Goal: Information Seeking & Learning: Learn about a topic

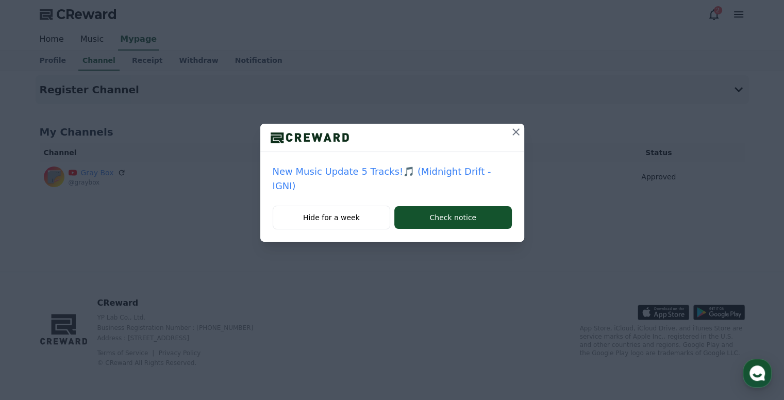
click at [513, 132] on icon at bounding box center [516, 131] width 7 height 7
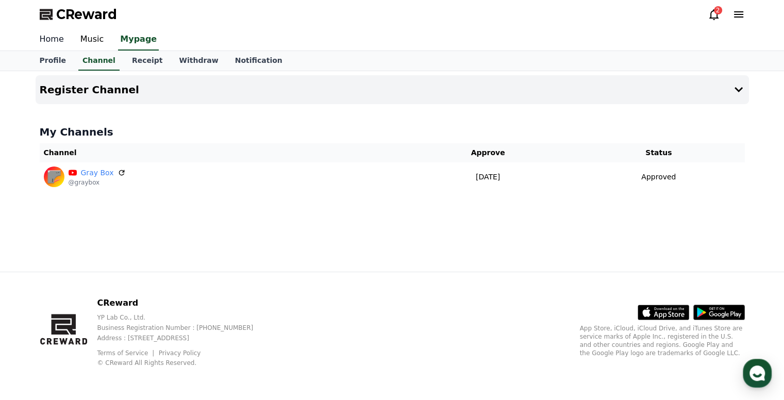
click at [48, 34] on link "Home" at bounding box center [51, 40] width 41 height 22
click at [88, 34] on link "Music" at bounding box center [92, 40] width 40 height 22
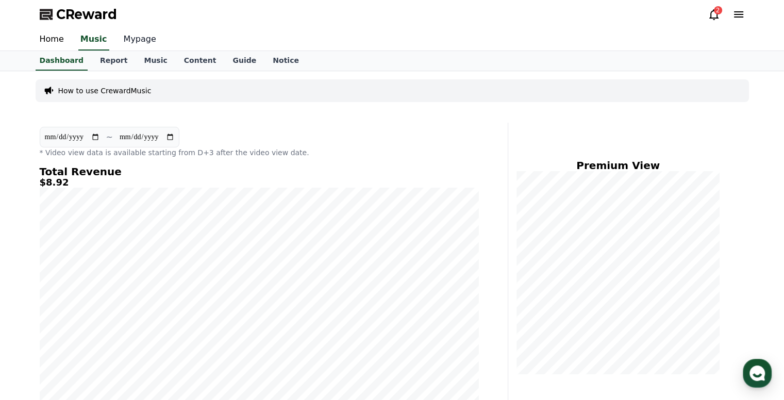
click at [126, 50] on link "Mypage" at bounding box center [140, 40] width 49 height 22
select select "**********"
click at [110, 64] on link "Report" at bounding box center [114, 61] width 44 height 20
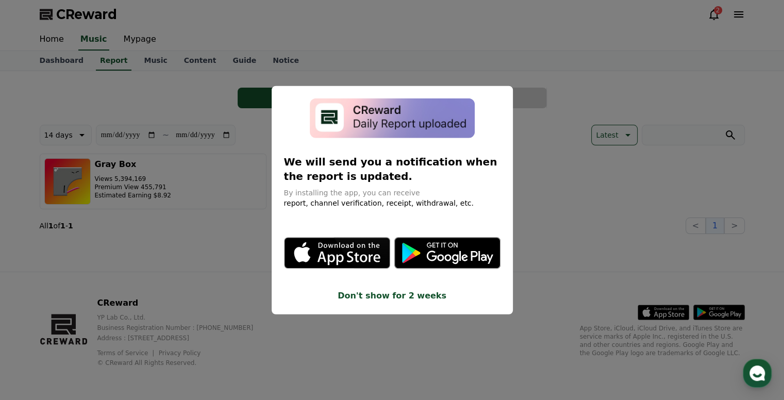
click at [221, 69] on button "close modal" at bounding box center [392, 200] width 784 height 400
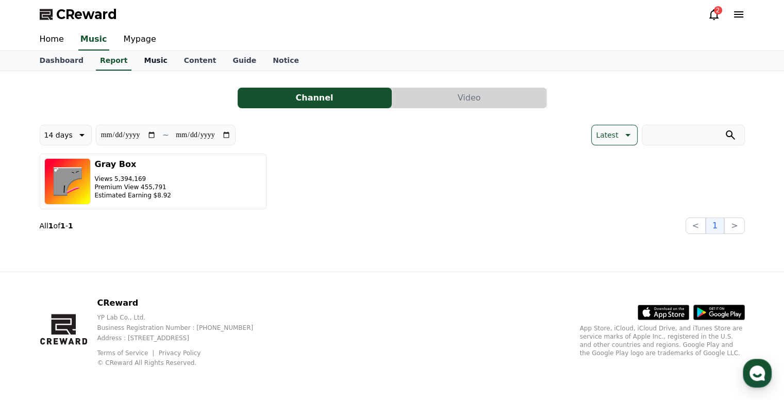
click at [152, 64] on link "Music" at bounding box center [156, 61] width 40 height 20
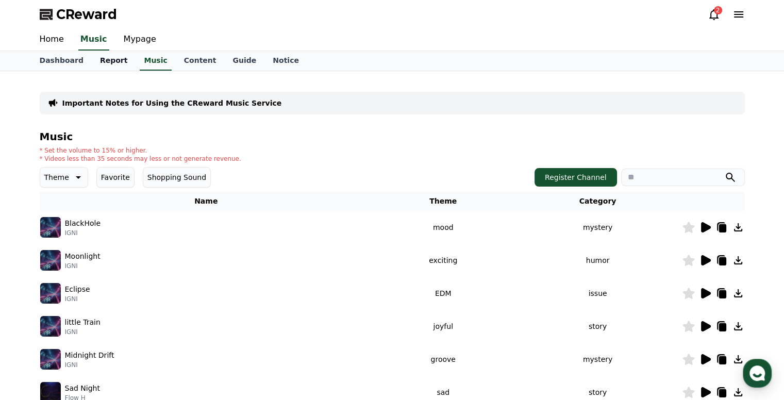
click at [111, 62] on link "Report" at bounding box center [114, 61] width 44 height 20
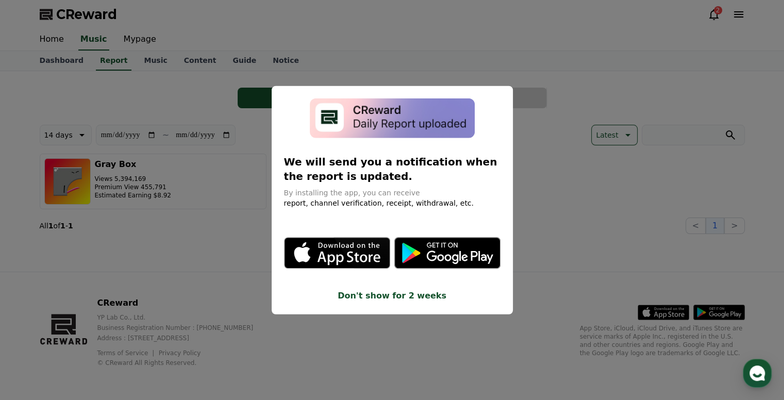
click at [613, 250] on button "close modal" at bounding box center [392, 200] width 784 height 400
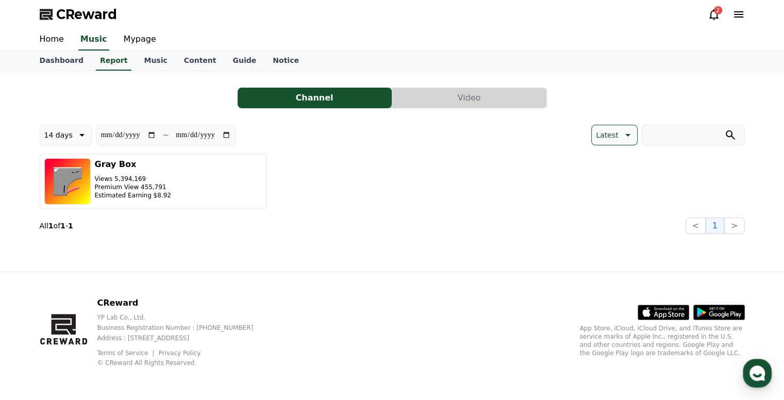
click at [498, 90] on button "Video" at bounding box center [469, 98] width 154 height 21
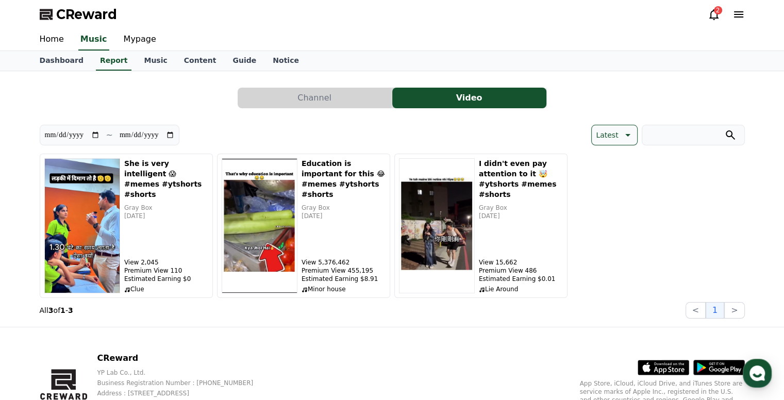
click at [11, 194] on div "**********" at bounding box center [392, 199] width 784 height 256
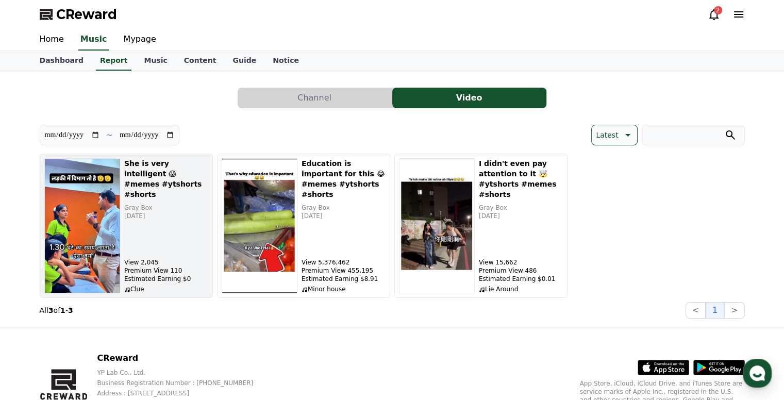
click at [67, 216] on img "button" at bounding box center [82, 225] width 76 height 135
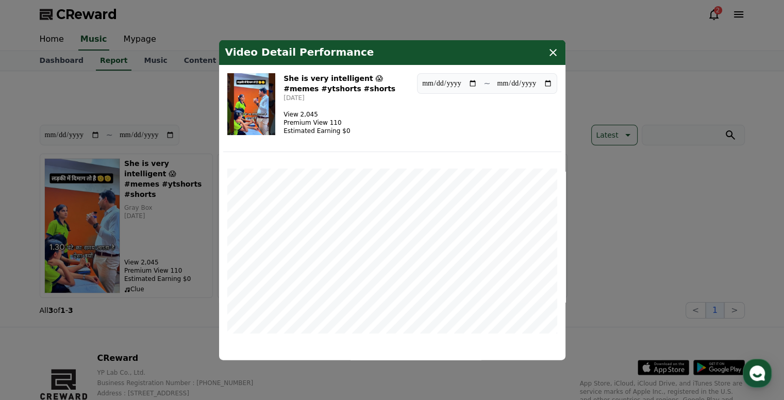
click at [551, 56] on icon "modal" at bounding box center [553, 52] width 12 height 12
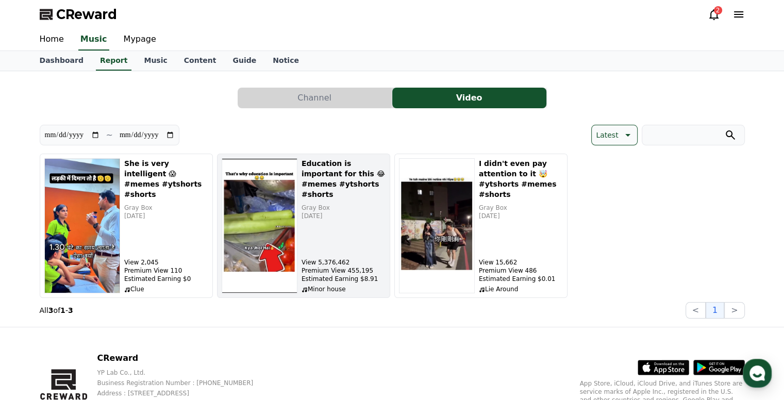
click at [265, 272] on img "button" at bounding box center [260, 225] width 76 height 135
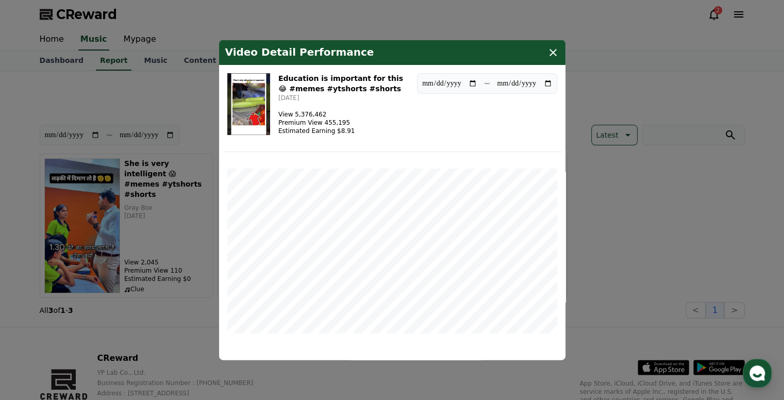
click at [552, 55] on icon "modal" at bounding box center [553, 52] width 12 height 12
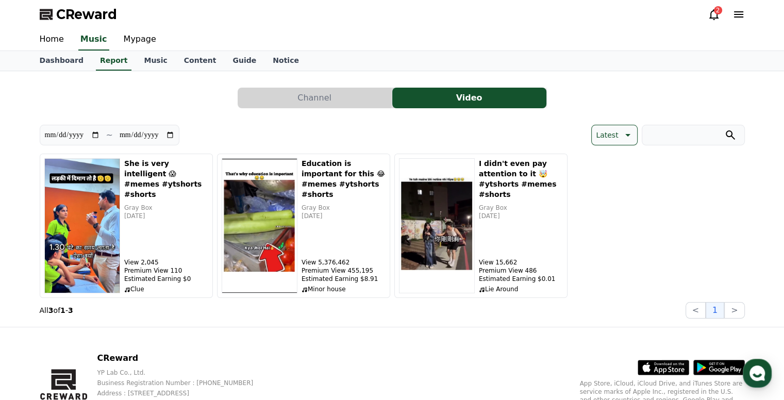
click at [394, 123] on div "**********" at bounding box center [392, 198] width 705 height 239
click at [62, 60] on link "Dashboard" at bounding box center [61, 61] width 60 height 20
